Goal: Task Accomplishment & Management: Use online tool/utility

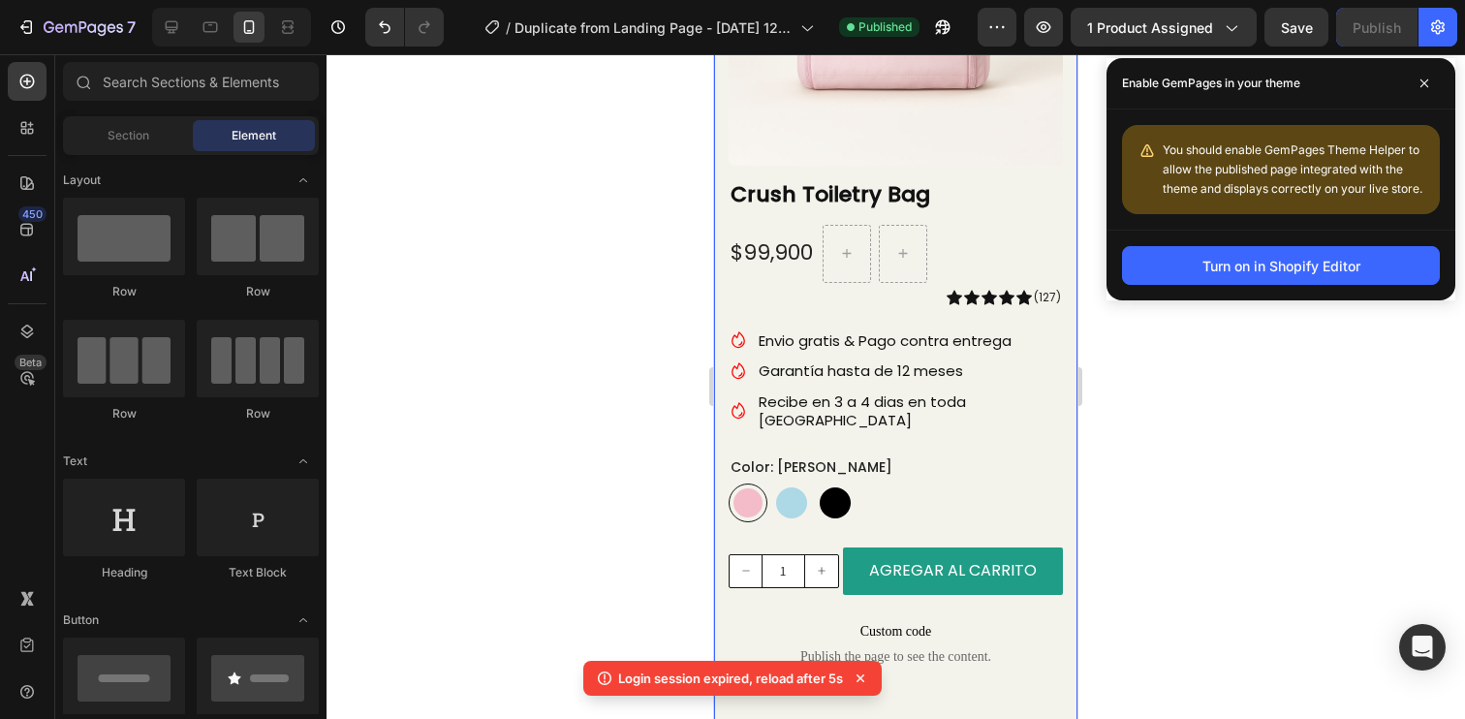
scroll to position [45, 0]
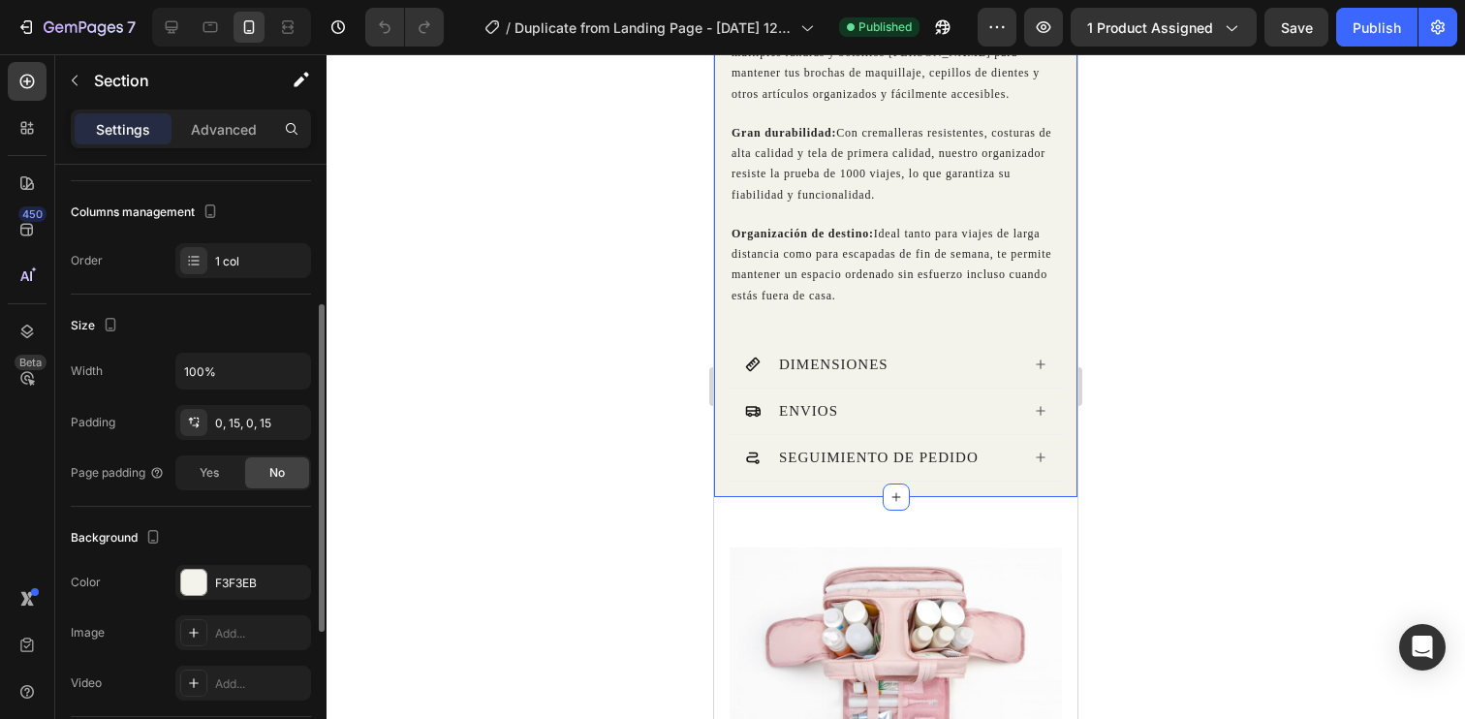
scroll to position [245, 0]
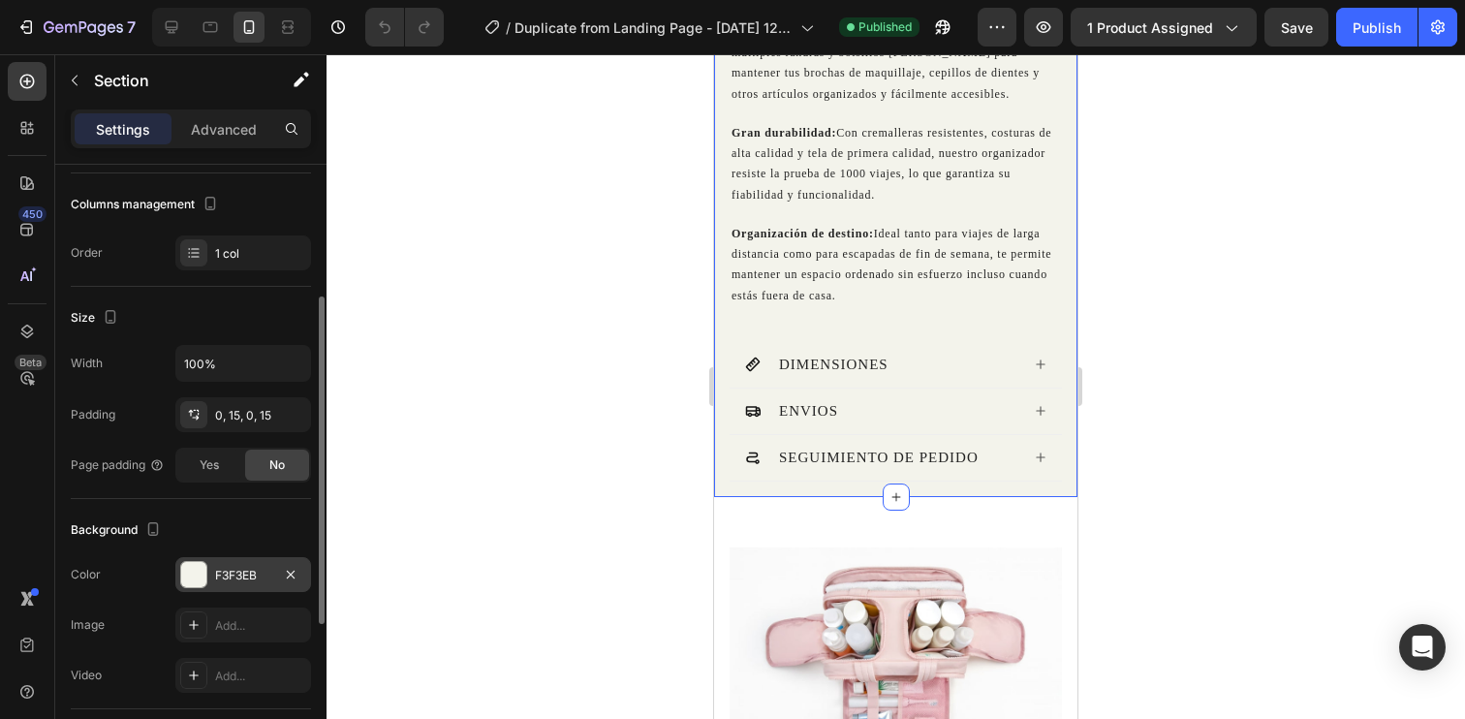
click at [241, 574] on div "F3F3EB" at bounding box center [243, 575] width 56 height 17
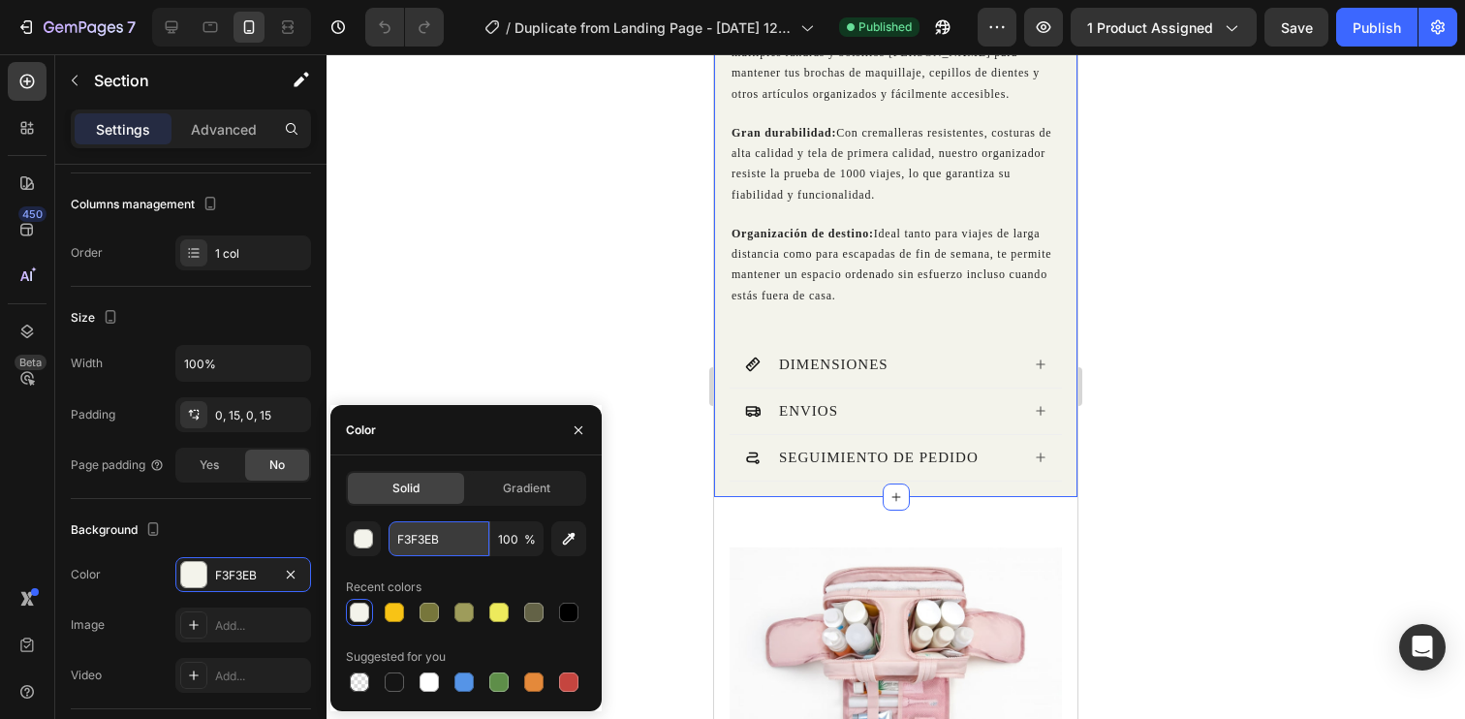
click at [445, 541] on input "F3F3EB" at bounding box center [438, 538] width 101 height 35
paste input "#fef9f5"
type input "#fef9f5"
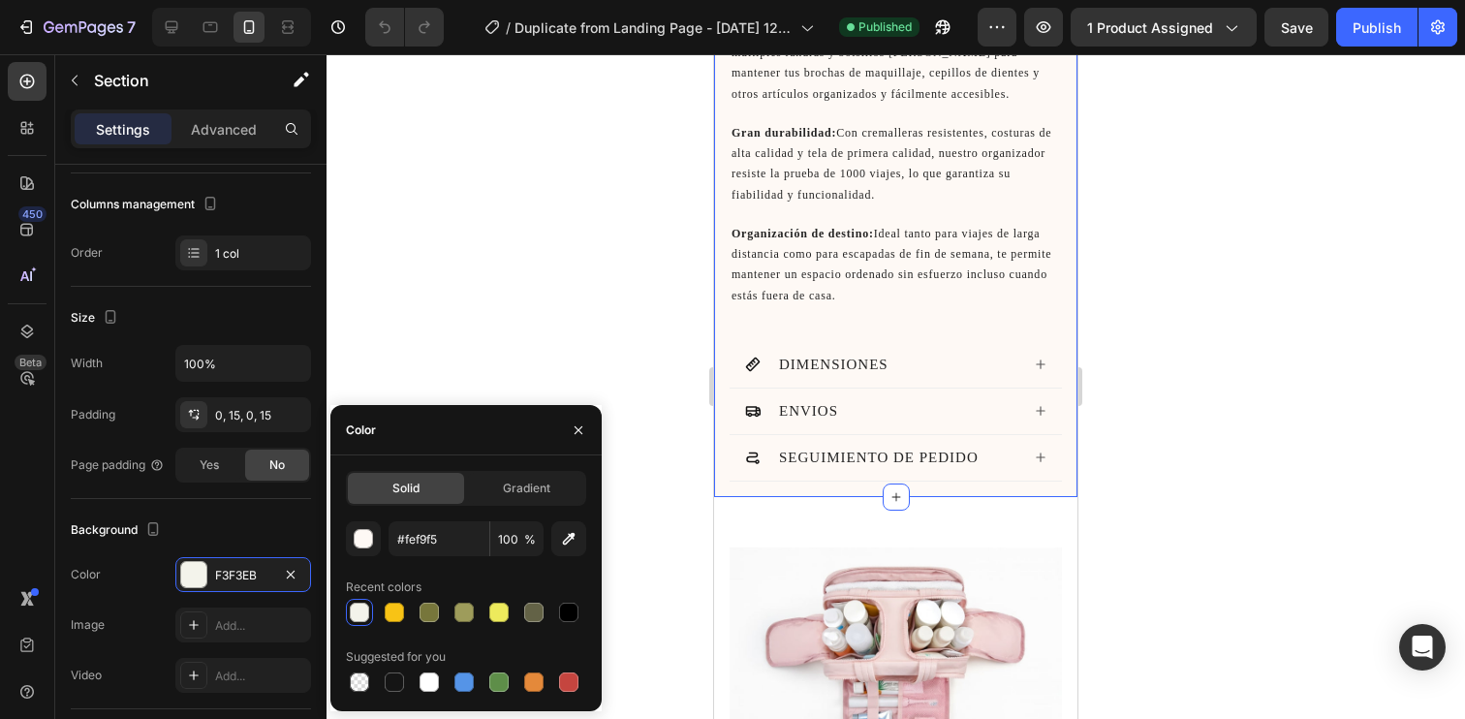
click at [1384, 219] on div at bounding box center [895, 386] width 1138 height 664
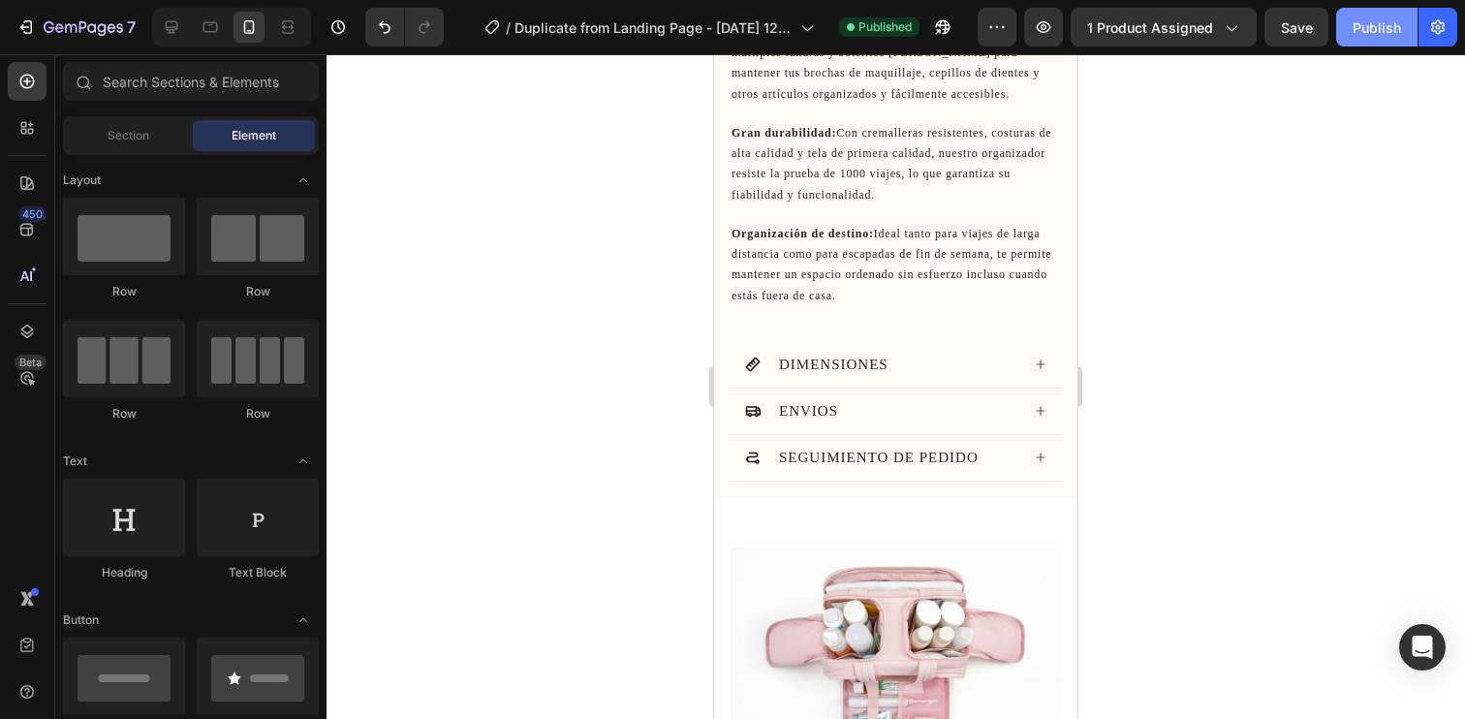
click at [1374, 28] on div "Publish" at bounding box center [1376, 27] width 48 height 20
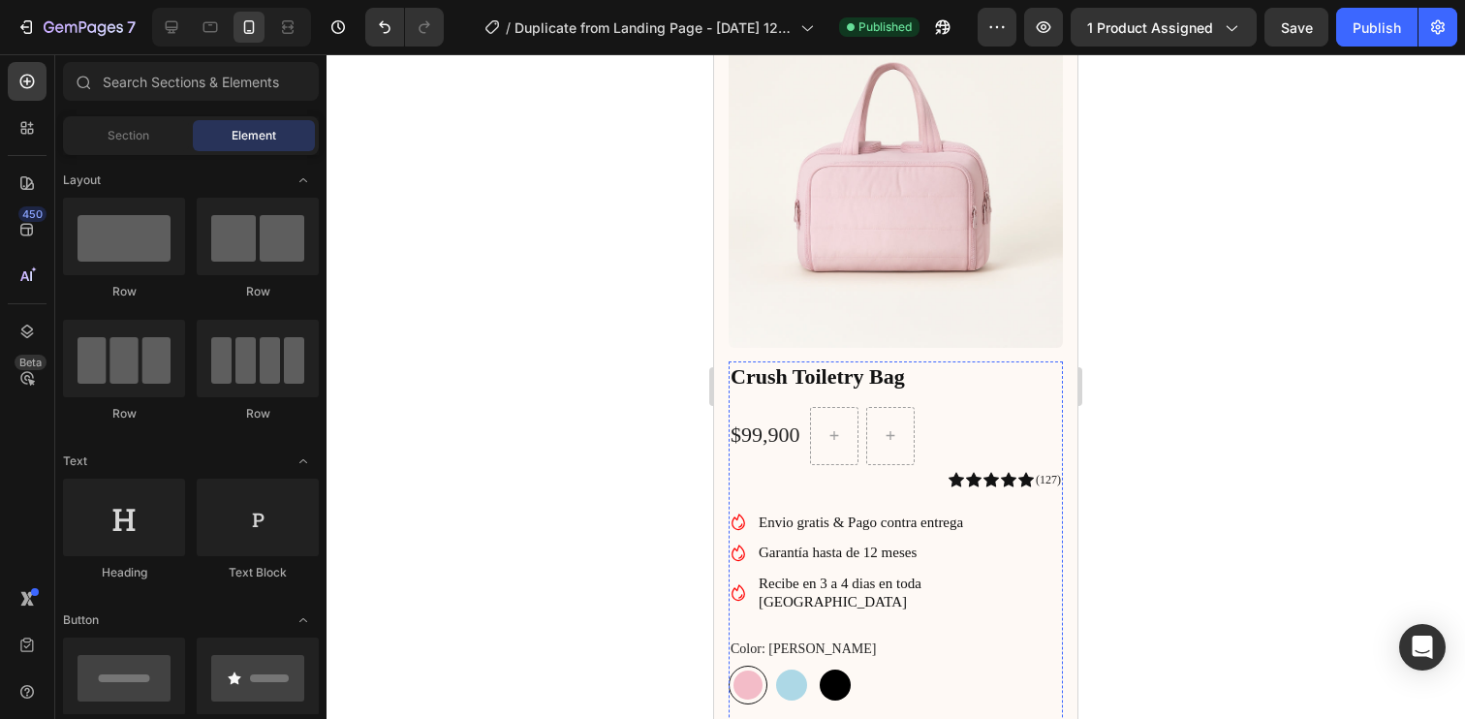
scroll to position [0, 0]
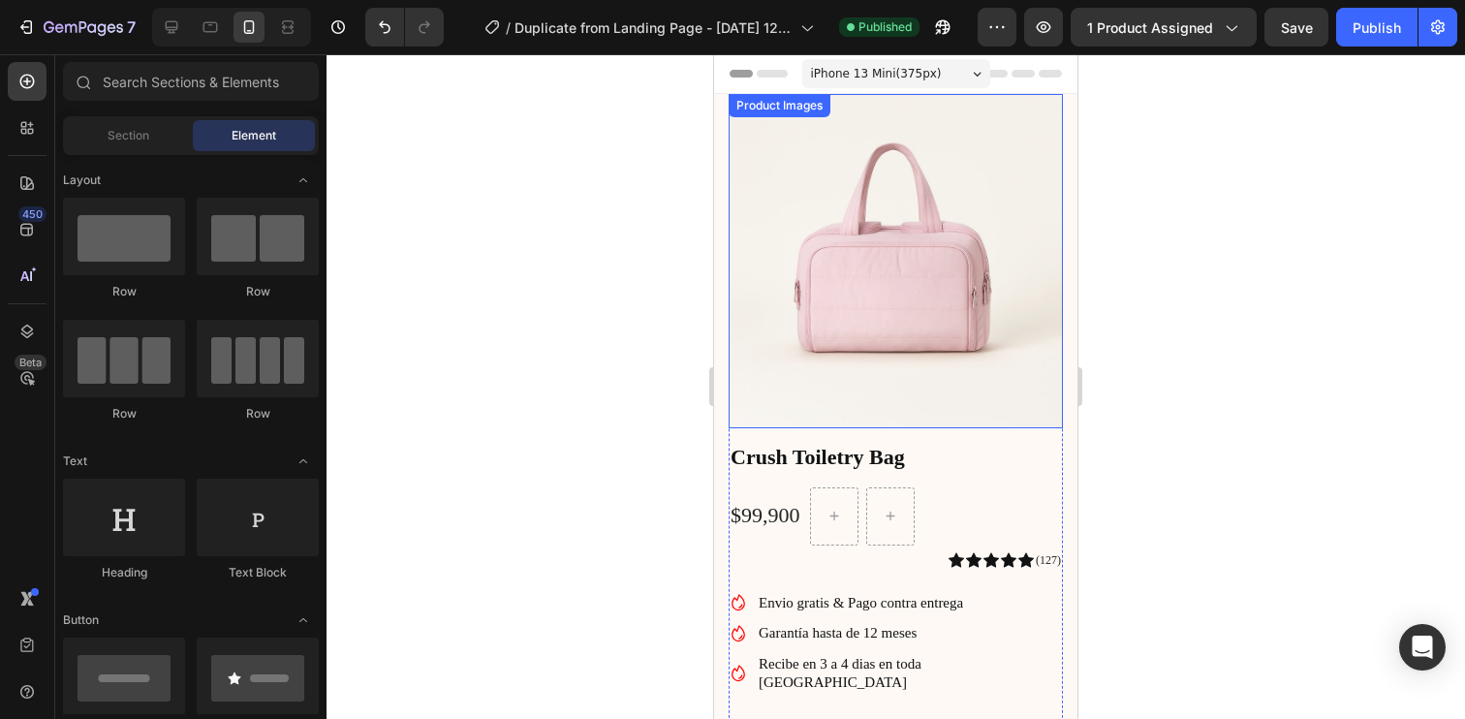
click at [882, 226] on img at bounding box center [895, 261] width 334 height 334
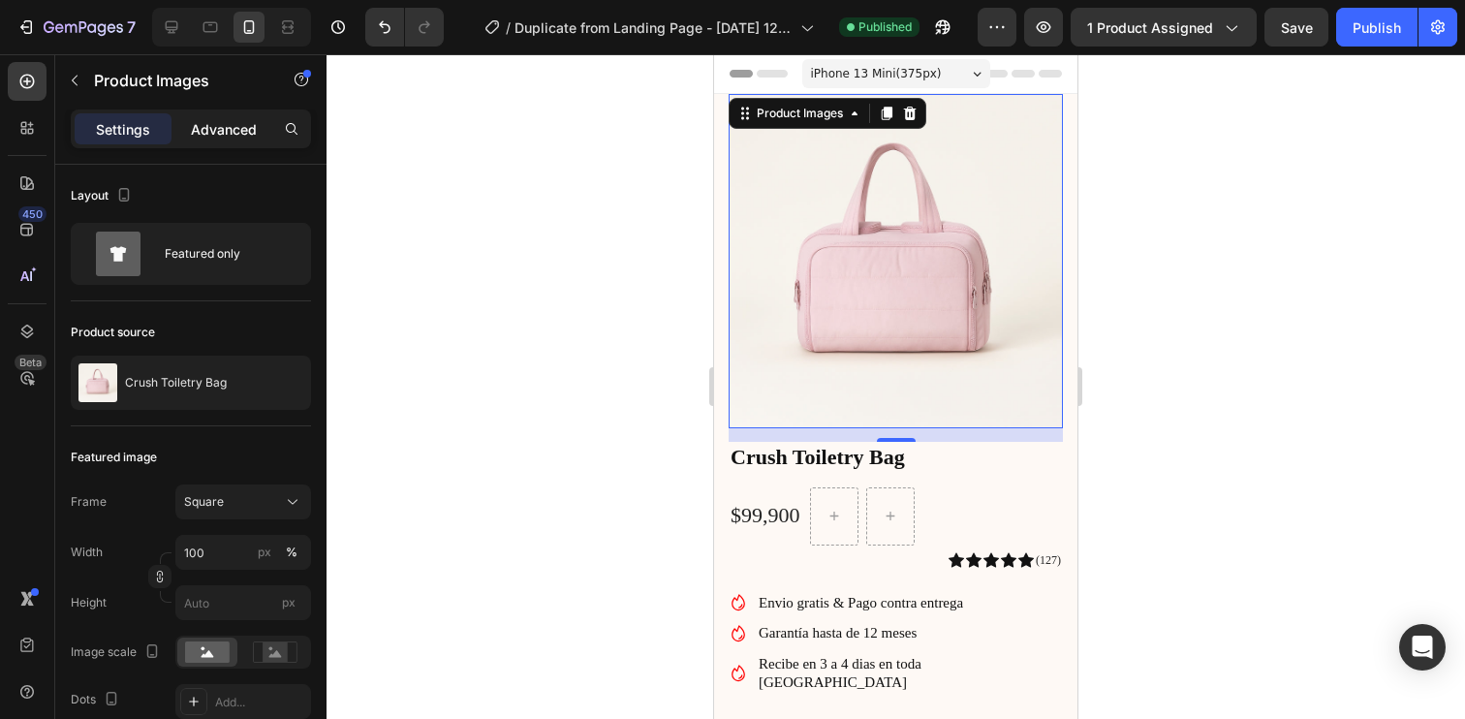
click at [227, 125] on p "Advanced" at bounding box center [224, 129] width 66 height 20
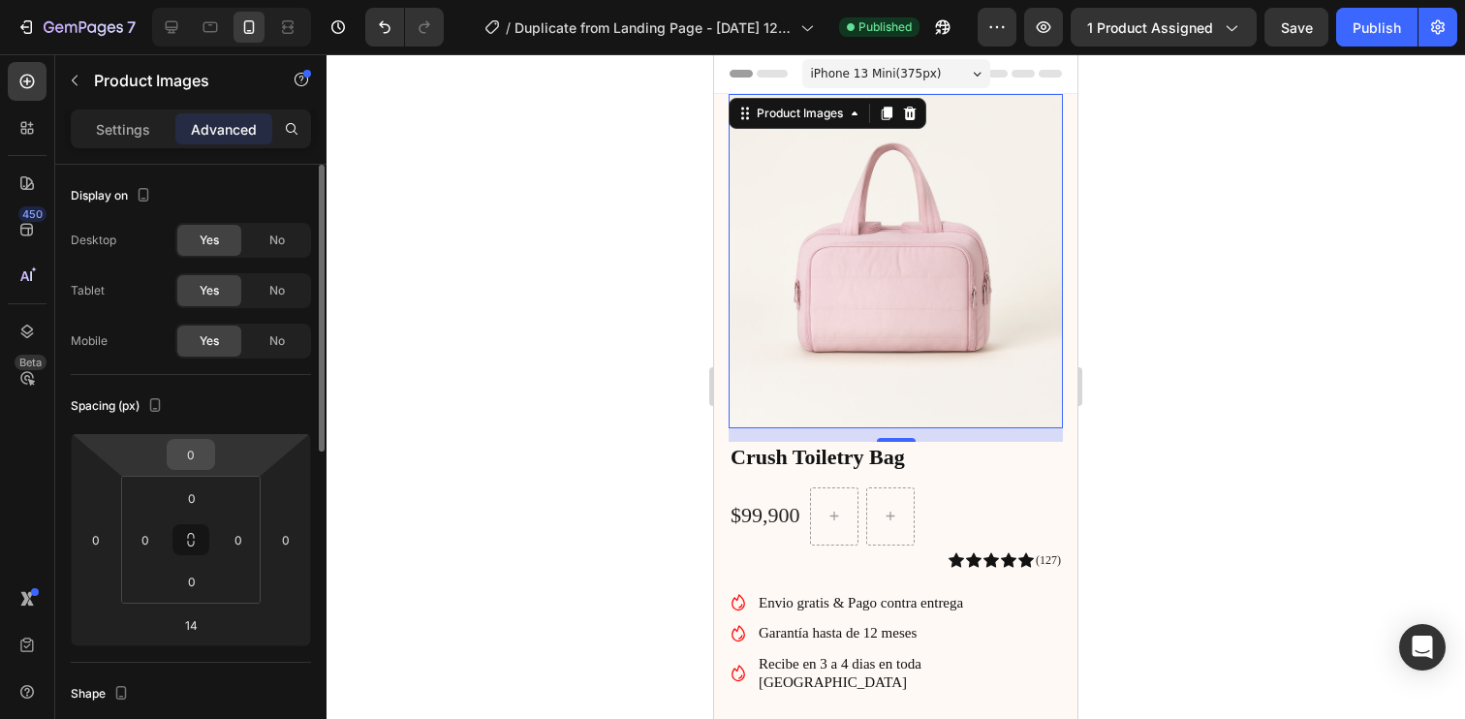
click at [190, 453] on input "0" at bounding box center [190, 454] width 39 height 29
type input "14"
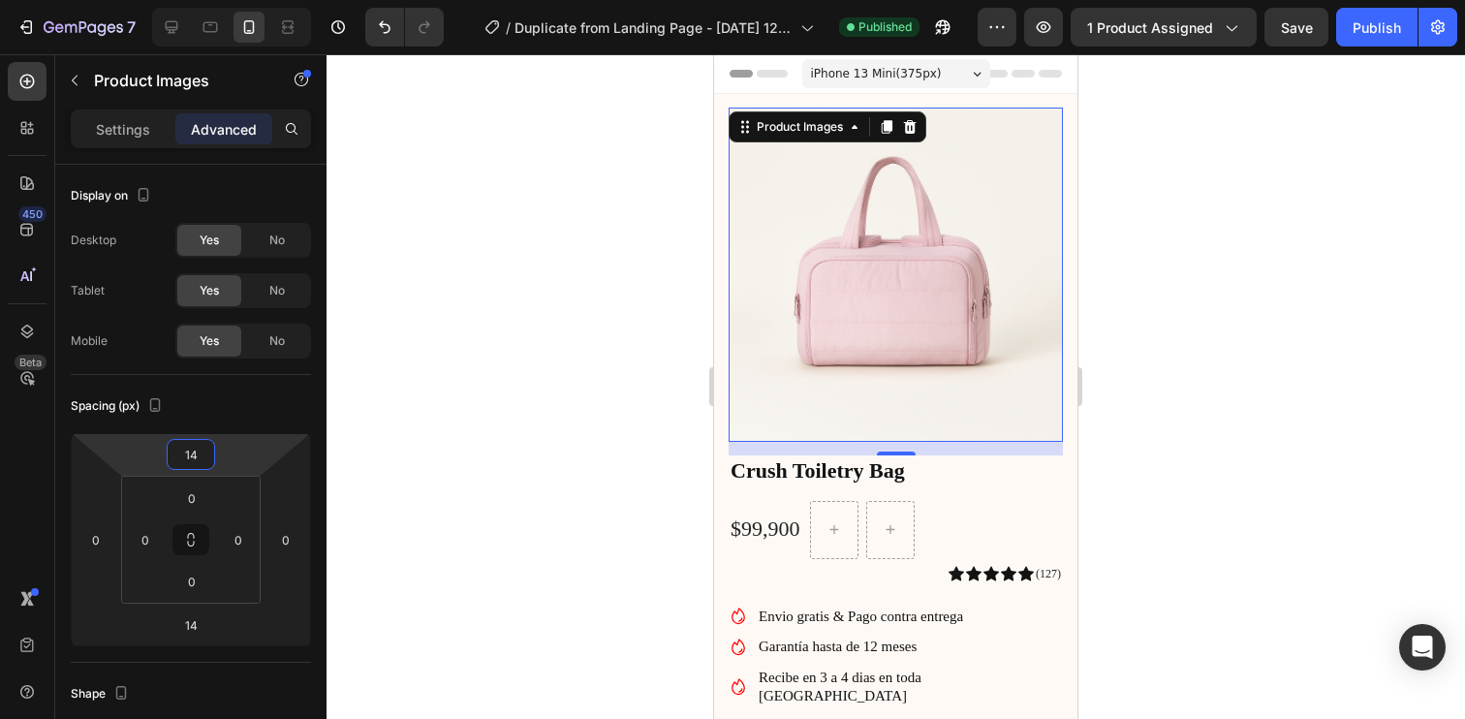
click at [1236, 275] on div at bounding box center [895, 386] width 1138 height 664
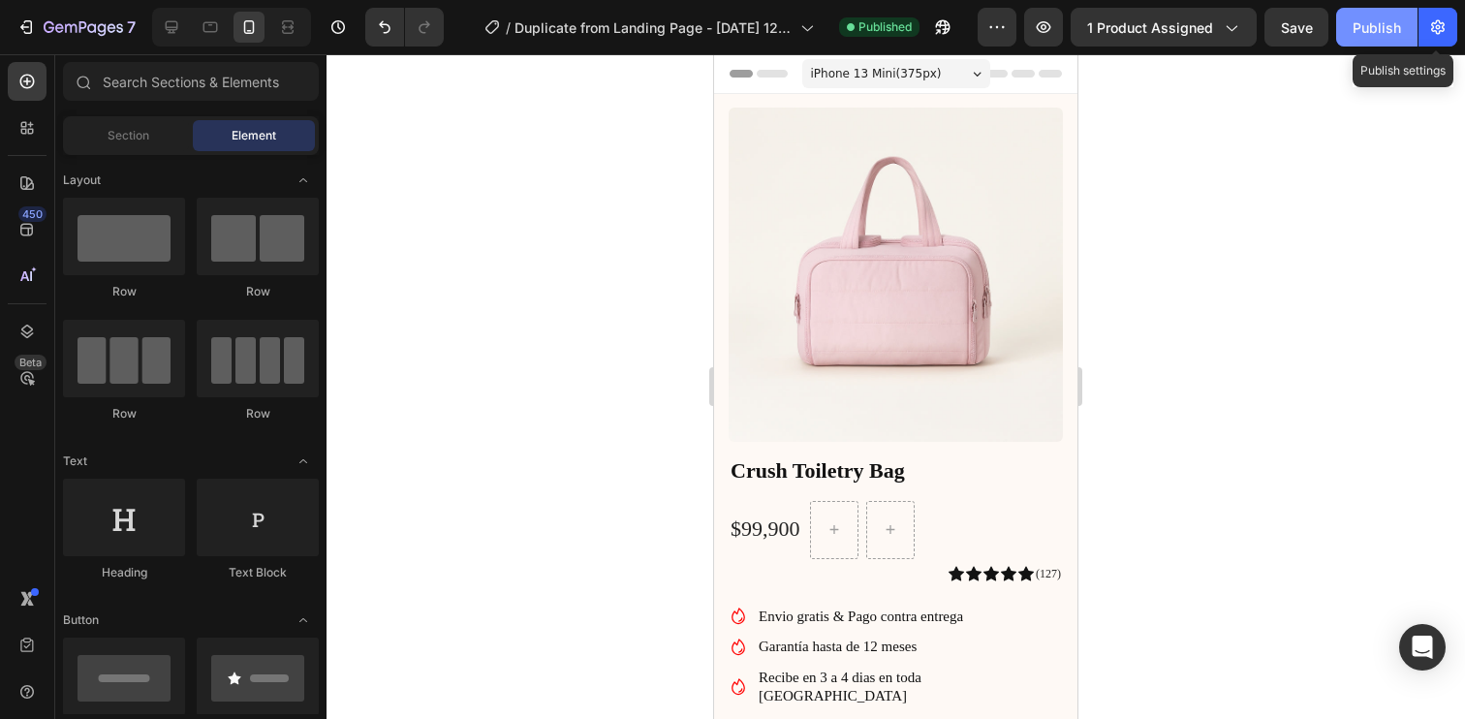
click at [1383, 23] on div "Publish" at bounding box center [1376, 27] width 48 height 20
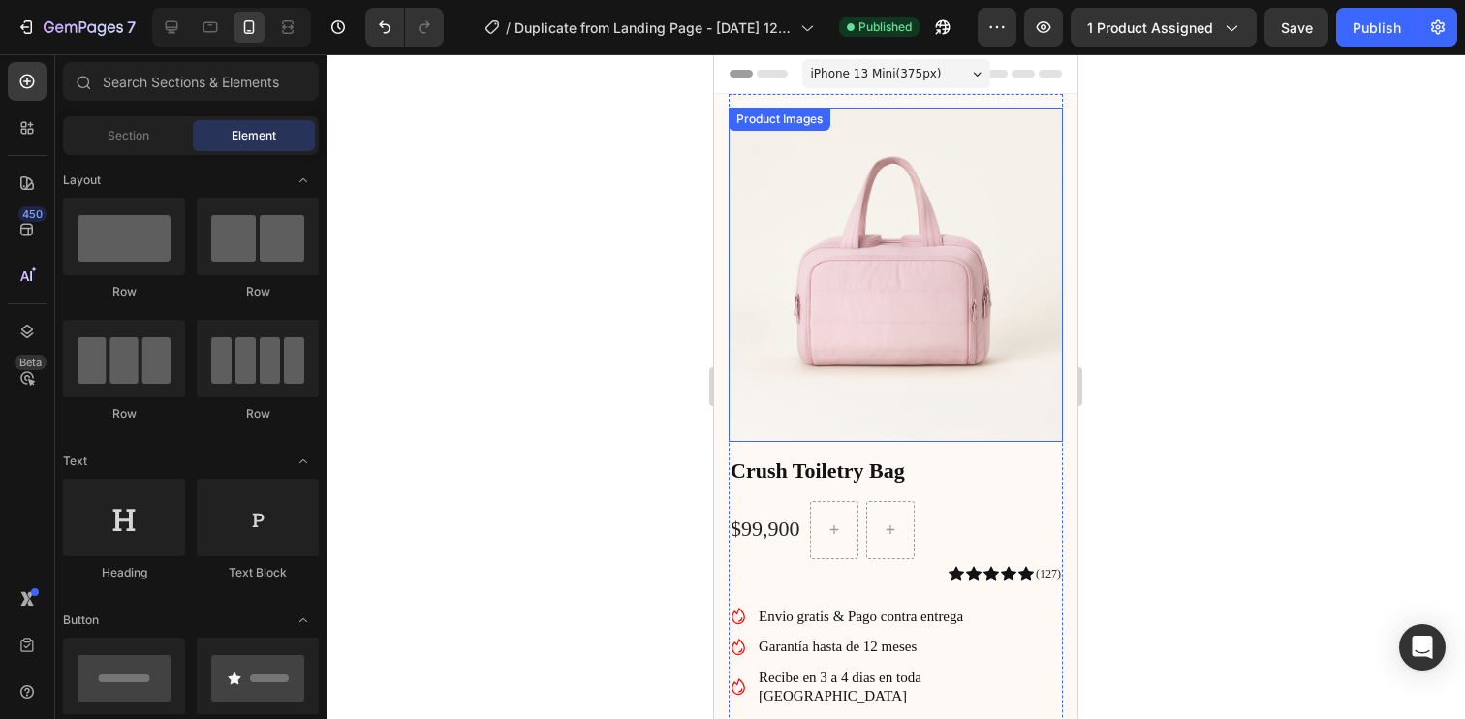
click at [833, 203] on img at bounding box center [895, 275] width 334 height 334
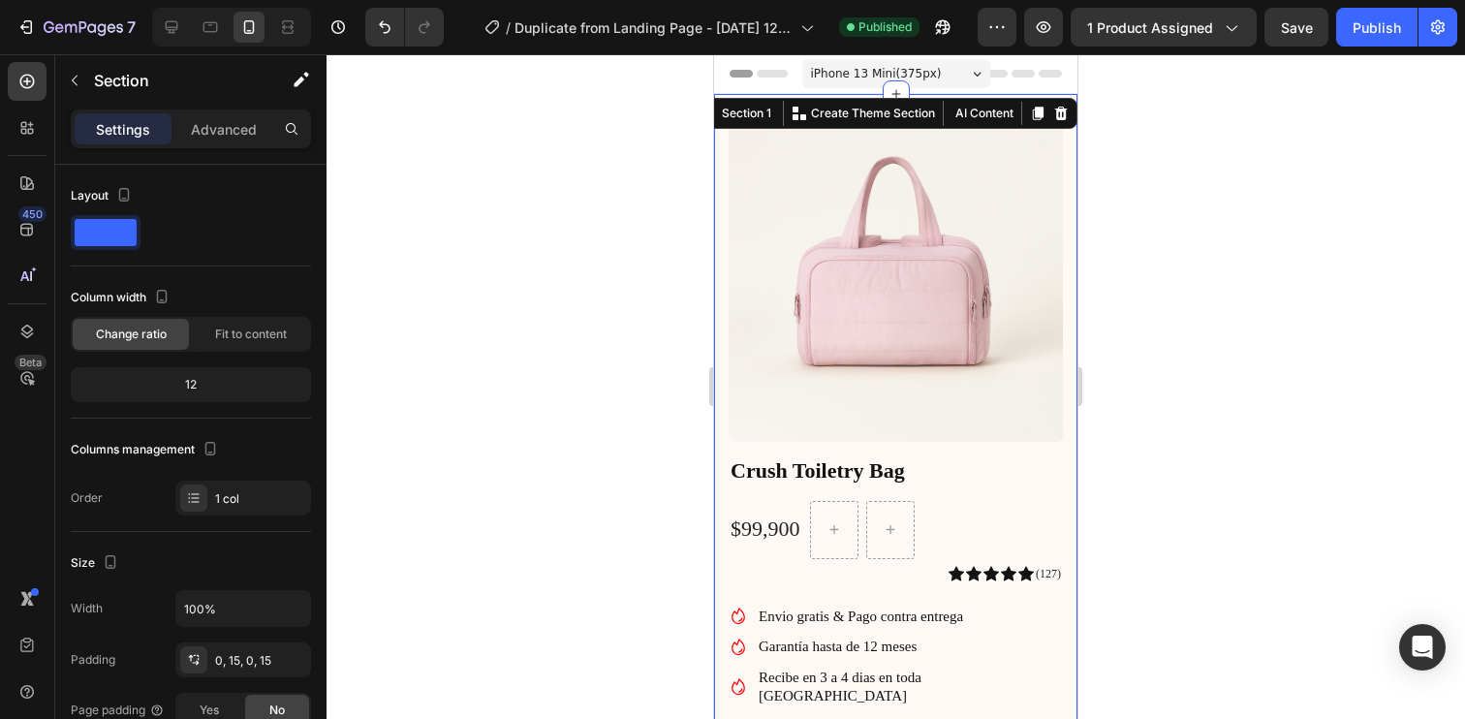
click at [1164, 190] on div at bounding box center [895, 386] width 1138 height 664
